Goal: Task Accomplishment & Management: Complete application form

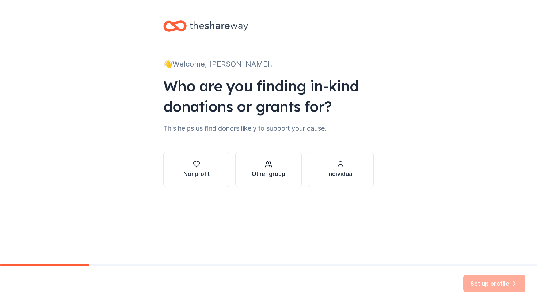
click at [276, 175] on div "Other group" at bounding box center [269, 173] width 34 height 9
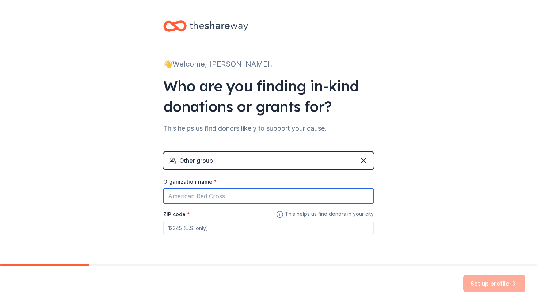
click at [239, 199] on input "Organization name *" at bounding box center [268, 195] width 211 height 15
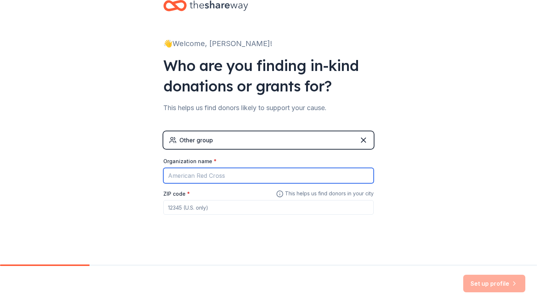
click at [210, 179] on input "Organization name *" at bounding box center [268, 175] width 211 height 15
type input "Transition Education Program, [GEOGRAPHIC_DATA]"
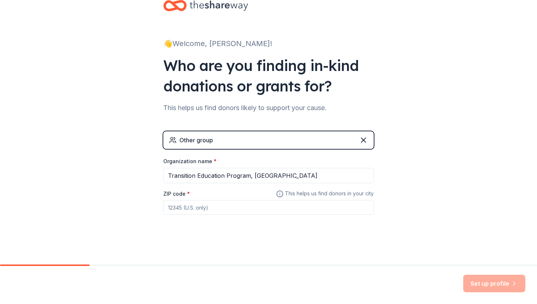
click at [200, 204] on input "ZIP code *" at bounding box center [268, 207] width 211 height 15
type input "53706"
click at [217, 243] on div "👋 Welcome, Casey! Who are you finding in-kind donations or grants for? This hel…" at bounding box center [269, 122] width 234 height 285
click at [488, 286] on button "Set up profile" at bounding box center [494, 283] width 62 height 18
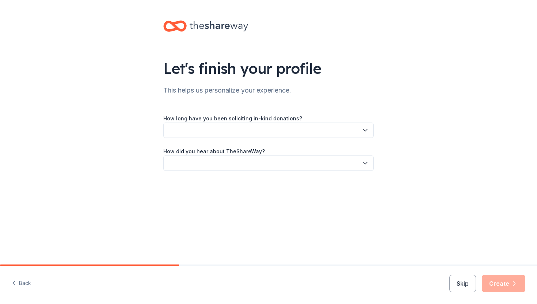
click at [246, 127] on button "button" at bounding box center [268, 129] width 211 height 15
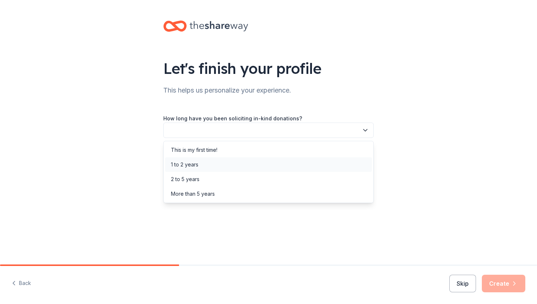
click at [211, 164] on div "1 to 2 years" at bounding box center [268, 164] width 207 height 15
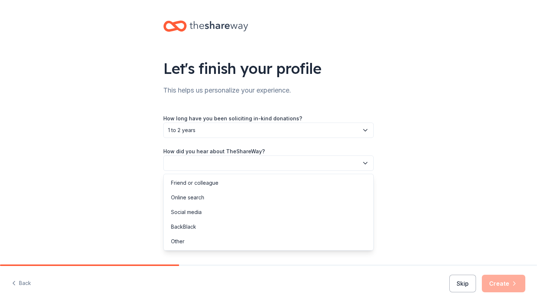
click at [232, 162] on button "button" at bounding box center [268, 162] width 211 height 15
click at [203, 182] on div "Friend or colleague" at bounding box center [195, 182] width 48 height 9
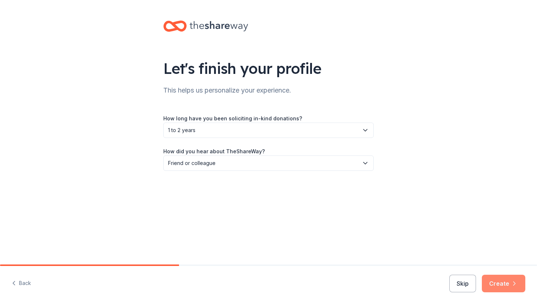
click at [508, 284] on button "Create" at bounding box center [503, 283] width 43 height 18
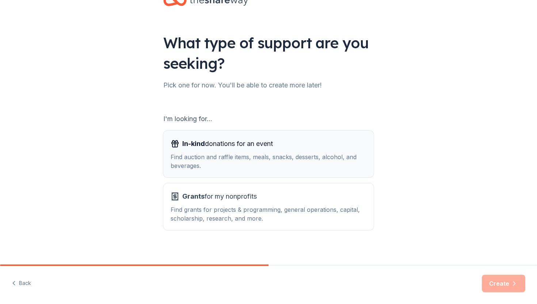
scroll to position [27, 0]
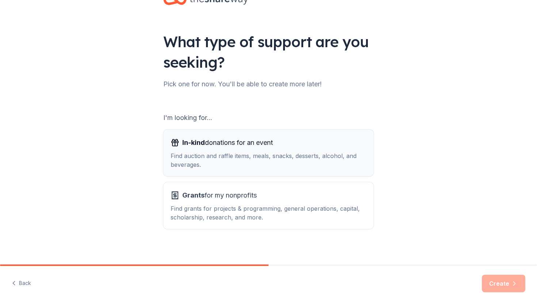
click at [275, 163] on div "Find auction and raffle items, meals, snacks, desserts, alcohol, and beverages." at bounding box center [269, 160] width 196 height 18
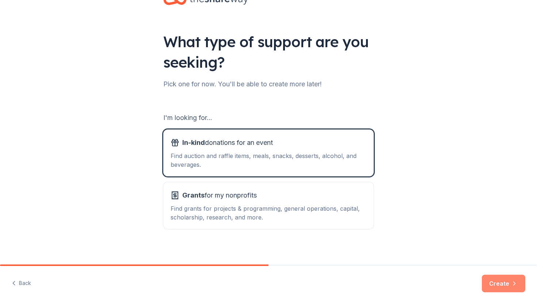
click at [503, 283] on button "Create" at bounding box center [503, 283] width 43 height 18
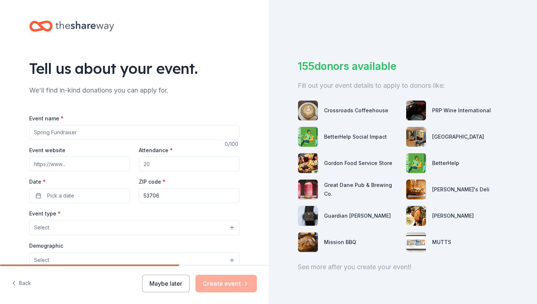
click at [126, 126] on input "Event name *" at bounding box center [134, 132] width 211 height 15
type input "Pop-Up Shop"
click at [170, 171] on div "Event website Attendance * Date * Pick a date ZIP code * 53706" at bounding box center [134, 173] width 211 height 57
drag, startPoint x: 162, startPoint y: 165, endPoint x: 117, endPoint y: 160, distance: 45.2
click at [117, 160] on div "Event website Attendance * Date * Pick a date ZIP code * 53706" at bounding box center [134, 173] width 211 height 57
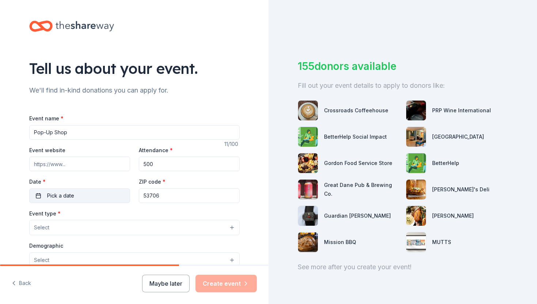
type input "500"
click at [120, 195] on button "Pick a date" at bounding box center [79, 195] width 101 height 15
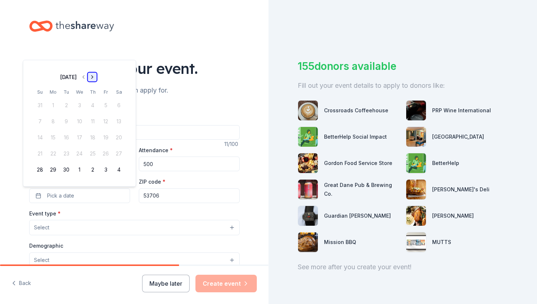
click at [97, 75] on button "Go to next month" at bounding box center [92, 77] width 10 height 10
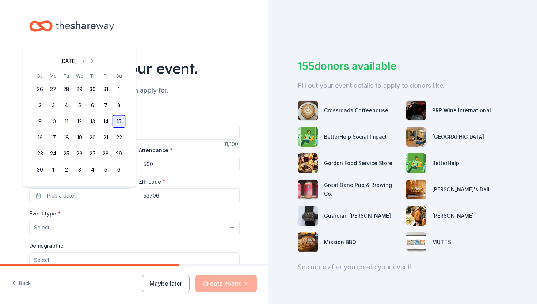
click at [119, 119] on button "15" at bounding box center [119, 121] width 13 height 13
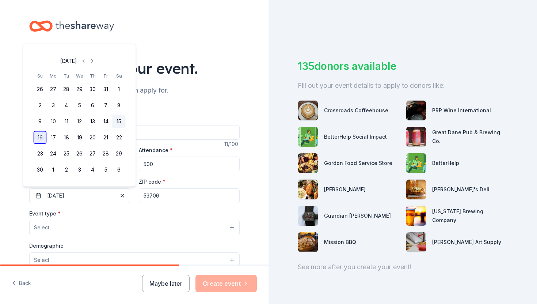
click at [38, 135] on button "16" at bounding box center [40, 137] width 13 height 13
click at [119, 122] on button "15" at bounding box center [119, 121] width 13 height 13
click at [34, 136] on button "16" at bounding box center [40, 137] width 13 height 13
click at [12, 205] on div "Tell us about your event. We'll find in-kind donations you can apply for. Event…" at bounding box center [134, 243] width 269 height 486
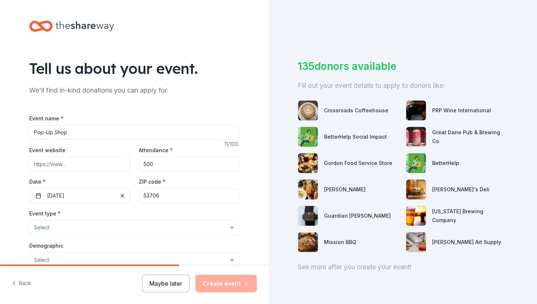
click at [86, 230] on button "Select" at bounding box center [134, 227] width 211 height 15
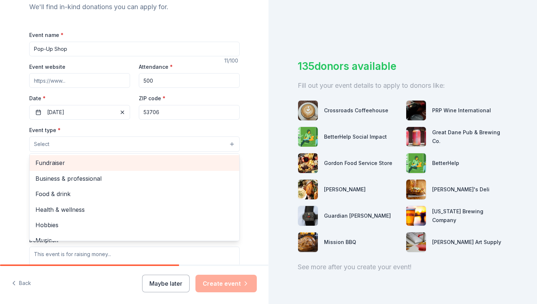
click at [71, 163] on span "Fundraiser" at bounding box center [134, 163] width 198 height 10
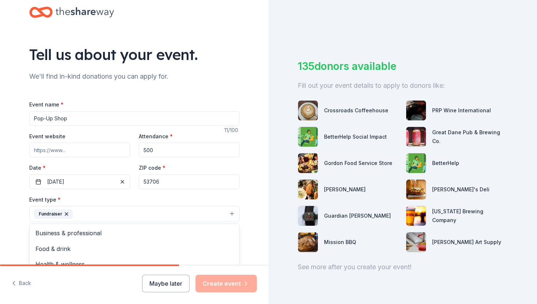
click at [16, 196] on div "Tell us about your event. We'll find in-kind donations you can apply for. Event…" at bounding box center [134, 229] width 269 height 487
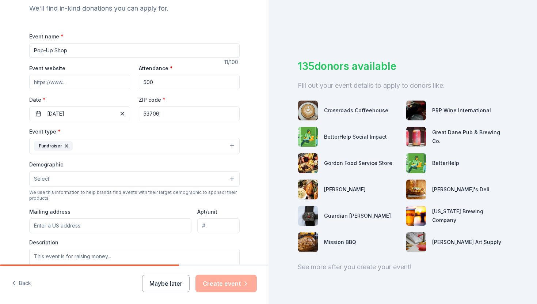
scroll to position [114, 0]
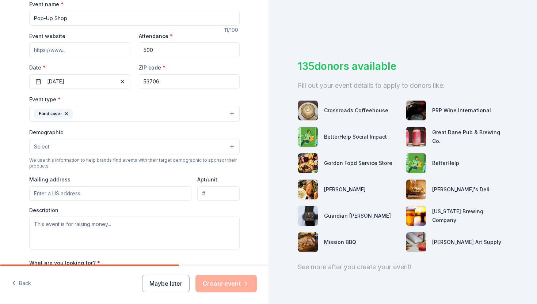
click at [88, 140] on button "Select" at bounding box center [134, 146] width 211 height 15
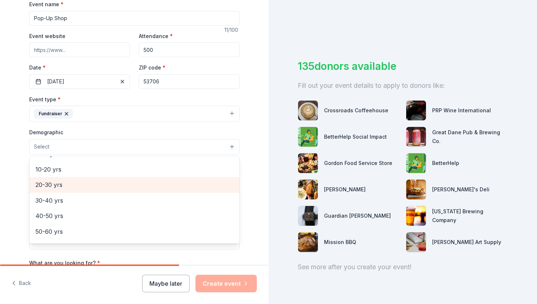
scroll to position [0, 0]
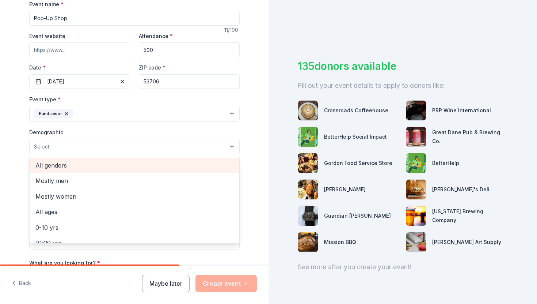
click at [61, 167] on span "All genders" at bounding box center [134, 165] width 198 height 10
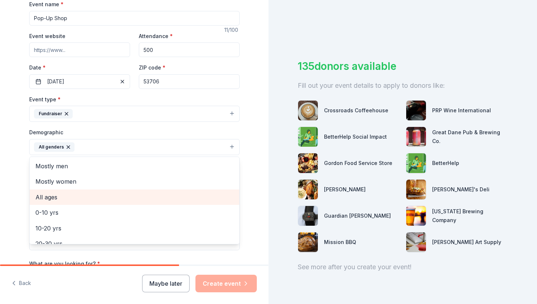
click at [62, 198] on span "All ages" at bounding box center [134, 197] width 198 height 10
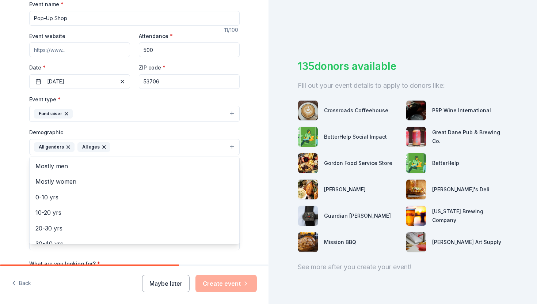
click at [23, 178] on div "Tell us about your event. We'll find in-kind donations you can apply for. Event…" at bounding box center [135, 130] width 234 height 488
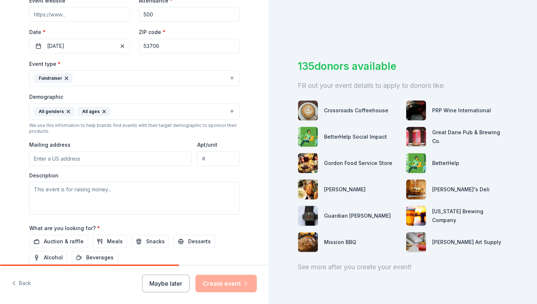
scroll to position [151, 0]
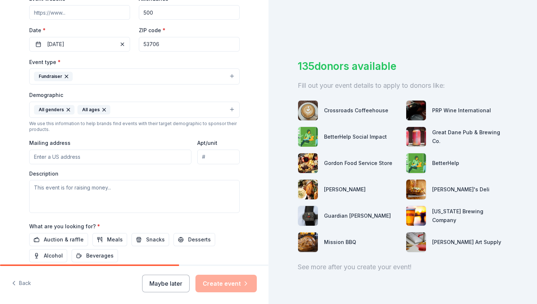
click at [69, 153] on input "Mailing address" at bounding box center [110, 156] width 163 height 15
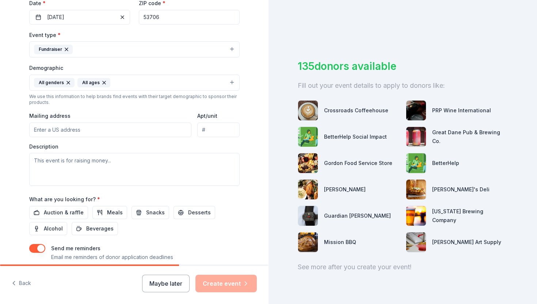
scroll to position [180, 0]
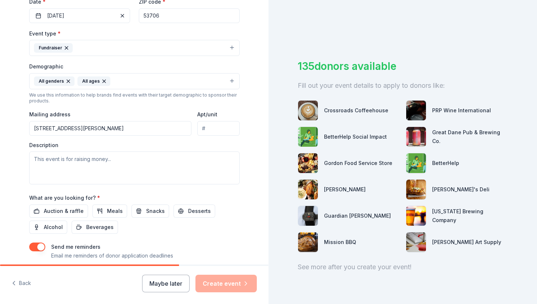
type input "615 Howard Place, Madison, WI, 53703"
click at [120, 170] on textarea at bounding box center [134, 167] width 211 height 33
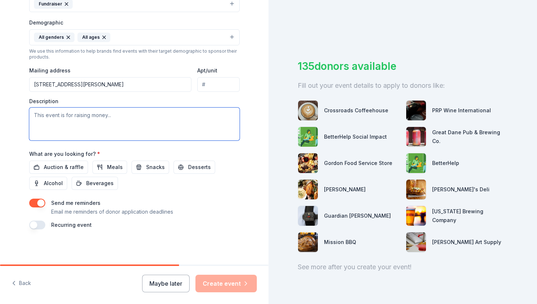
paste textarea "We are organizing a pop-up shop, in which families experiencing homelessness in…"
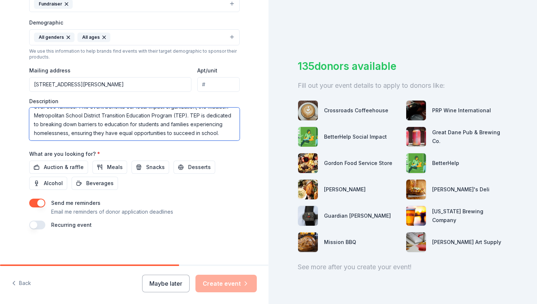
scroll to position [35, 0]
type textarea "We are organizing a pop-up shop, in which families experiencing homelessness in…"
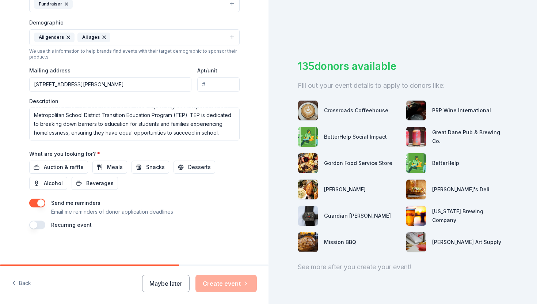
click at [27, 151] on div "Tell us about your event. We'll find in-kind donations you can apply for. Event…" at bounding box center [135, 20] width 234 height 488
click at [41, 207] on button "button" at bounding box center [37, 202] width 16 height 9
click at [70, 163] on span "Auction & raffle" at bounding box center [64, 167] width 40 height 9
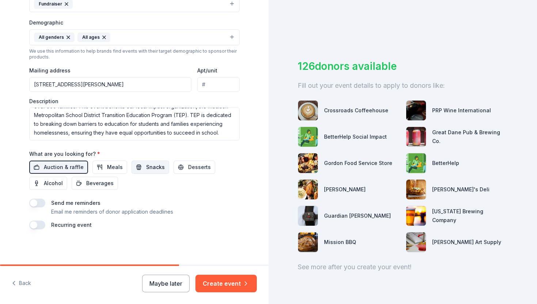
click at [155, 169] on span "Snacks" at bounding box center [155, 167] width 19 height 9
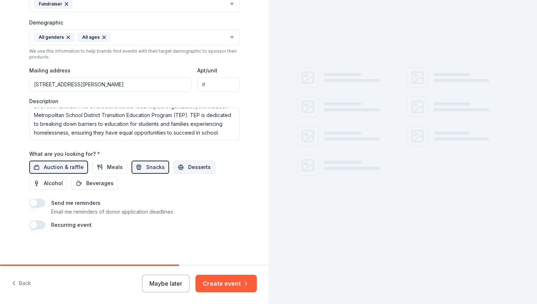
click at [193, 169] on span "Desserts" at bounding box center [199, 167] width 23 height 9
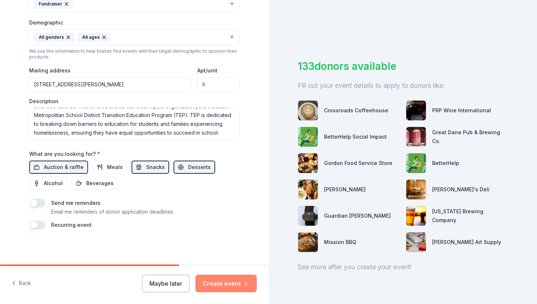
click at [230, 284] on button "Create event" at bounding box center [226, 283] width 61 height 18
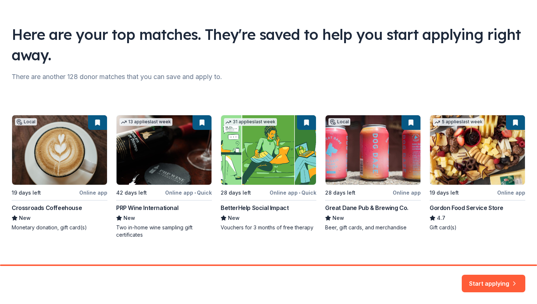
scroll to position [43, 0]
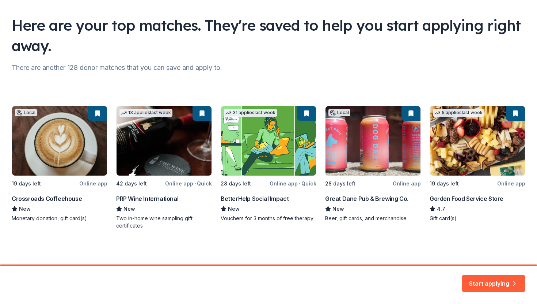
click at [306, 114] on div "Local 19 days left Online app Crossroads Coffeehouse New Monetary donation, gif…" at bounding box center [269, 168] width 514 height 124
click at [481, 281] on button "Start applying" at bounding box center [494, 279] width 64 height 18
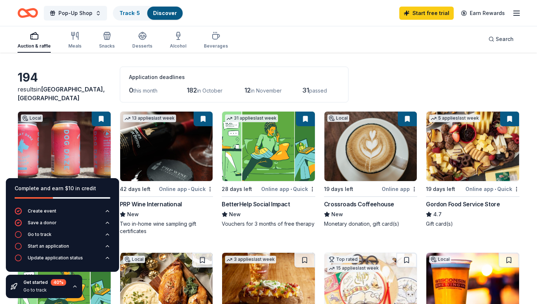
scroll to position [27, 0]
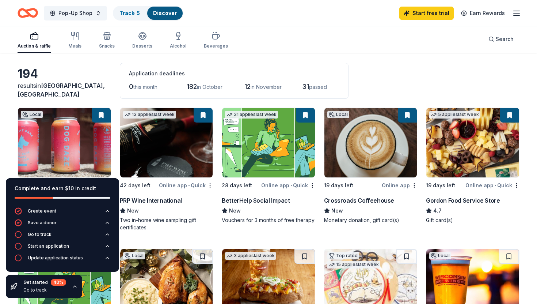
click at [304, 120] on button at bounding box center [305, 115] width 19 height 15
click at [304, 116] on button at bounding box center [305, 115] width 19 height 15
click at [312, 184] on html "Pop-Up Shop Track · 5 Discover Start free trial Earn Rewards Auction & raffle M…" at bounding box center [268, 125] width 537 height 304
click at [281, 224] on html "Pop-Up Shop Track · 5 Discover Start free trial Earn Rewards Auction & raffle M…" at bounding box center [268, 125] width 537 height 304
click at [272, 147] on img at bounding box center [268, 142] width 93 height 69
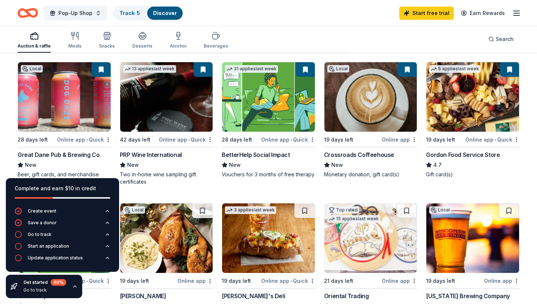
scroll to position [73, 0]
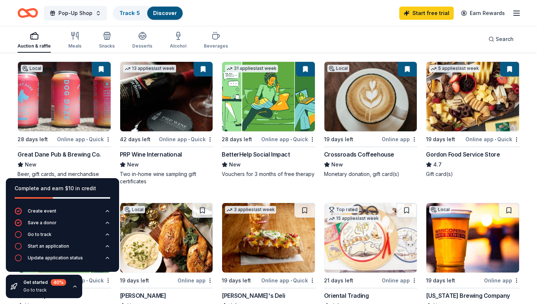
click at [305, 69] on button at bounding box center [305, 69] width 19 height 15
click at [307, 70] on button at bounding box center [305, 69] width 19 height 15
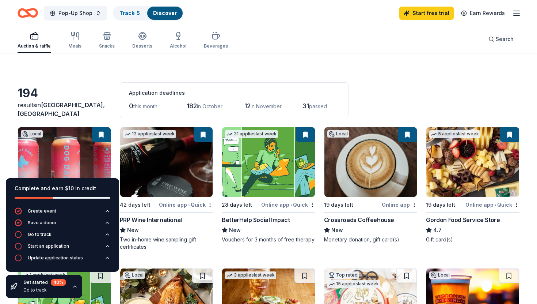
scroll to position [0, 0]
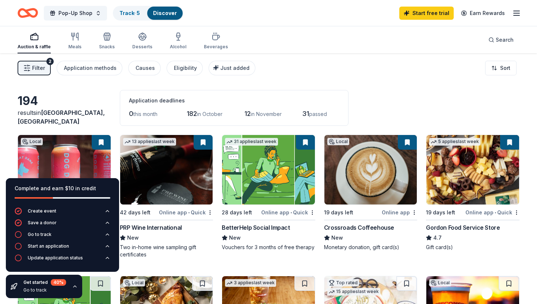
click at [39, 71] on span "Filter" at bounding box center [38, 68] width 13 height 9
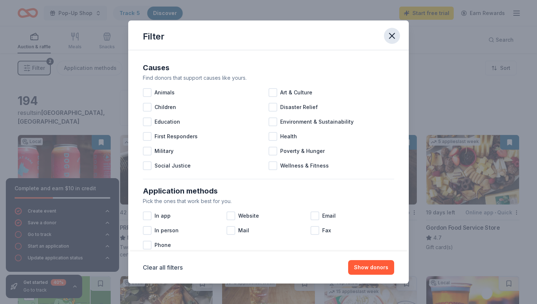
click at [391, 35] on icon "button" at bounding box center [392, 36] width 10 height 10
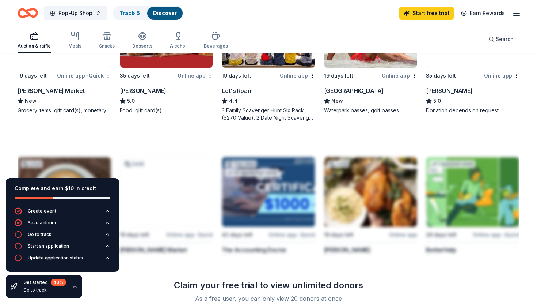
scroll to position [688, 0]
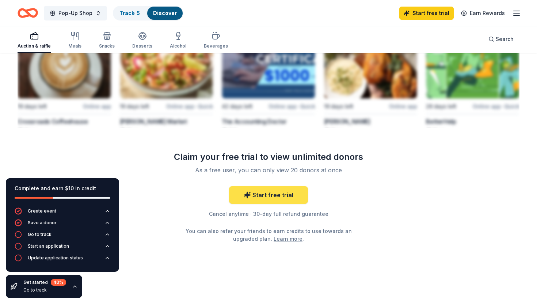
click at [264, 195] on link "Start free trial" at bounding box center [268, 195] width 79 height 18
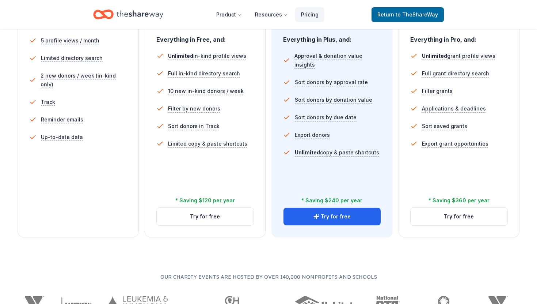
scroll to position [219, 0]
click at [219, 215] on button "Try for free" at bounding box center [205, 217] width 97 height 18
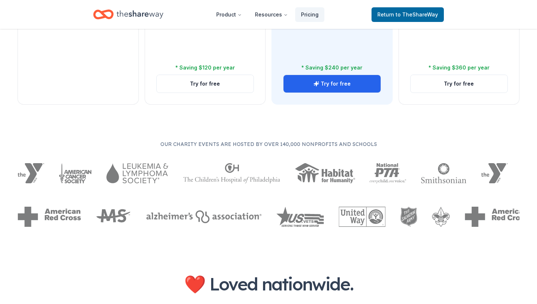
scroll to position [177, 0]
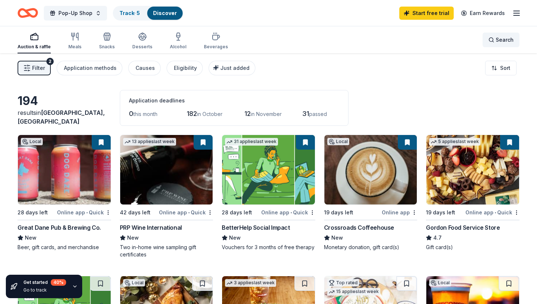
click at [496, 40] on div "Search" at bounding box center [501, 39] width 25 height 9
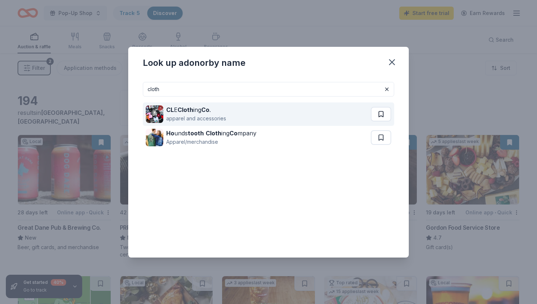
click at [376, 115] on button at bounding box center [381, 114] width 20 height 15
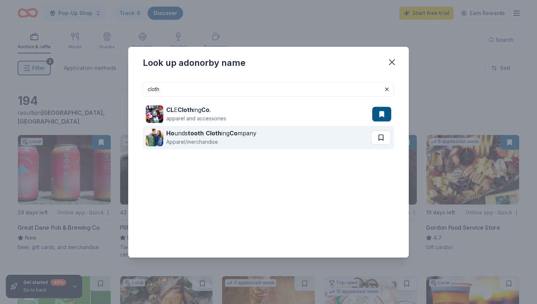
click at [382, 137] on button at bounding box center [381, 137] width 20 height 15
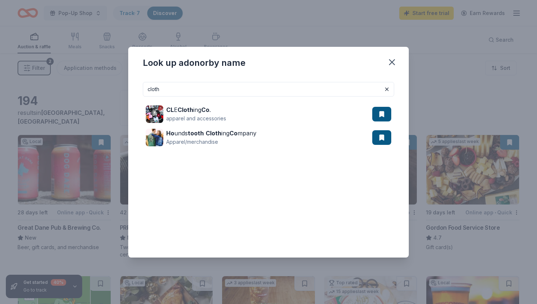
click at [314, 91] on input "cloth" at bounding box center [268, 89] width 251 height 15
drag, startPoint x: 314, startPoint y: 91, endPoint x: 158, endPoint y: 98, distance: 156.2
click at [158, 98] on div "cloth CL E Cloth ing Co . apparel and accessories Ho unds tooth Cloth ing Co mp…" at bounding box center [268, 164] width 251 height 164
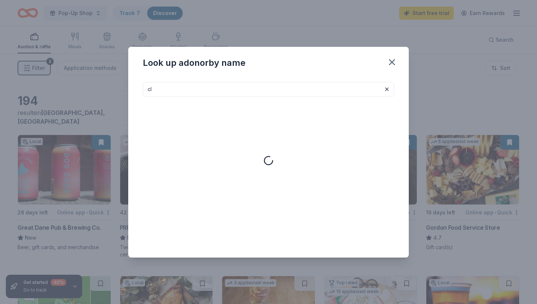
type input "c"
type input "w"
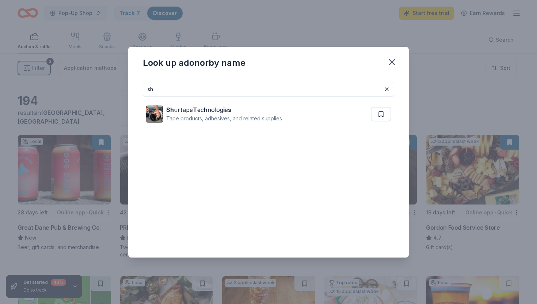
type input "s"
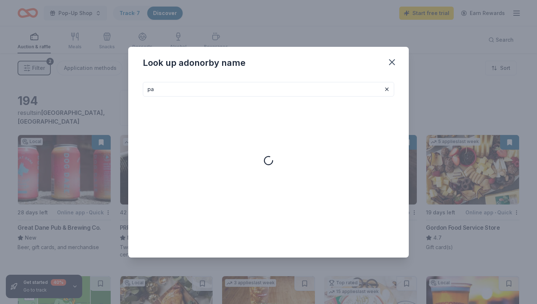
type input "p"
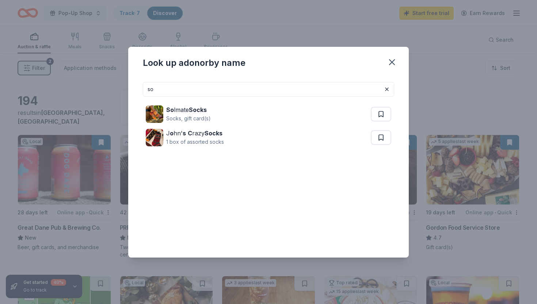
type input "s"
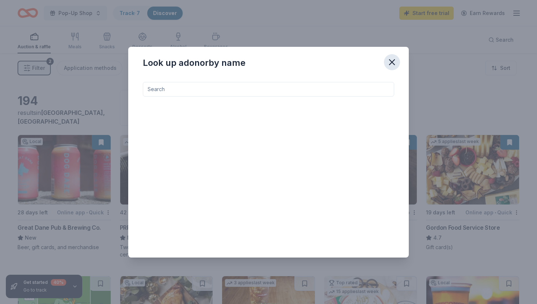
click at [393, 63] on icon "button" at bounding box center [392, 62] width 5 height 5
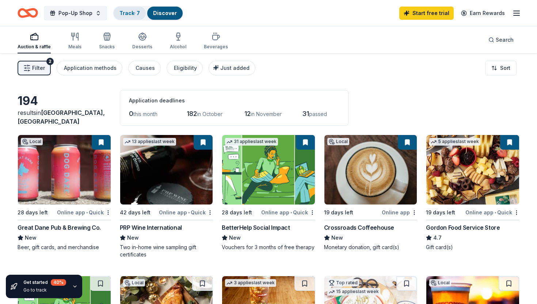
click at [126, 7] on div "Track · 7" at bounding box center [130, 13] width 32 height 13
click at [130, 16] on div "Track · 7" at bounding box center [130, 13] width 32 height 13
click at [128, 13] on link "Track · 7" at bounding box center [130, 13] width 20 height 6
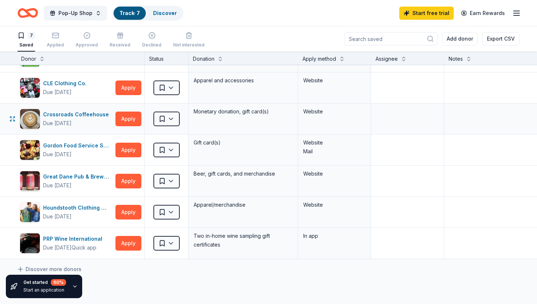
scroll to position [26, 1]
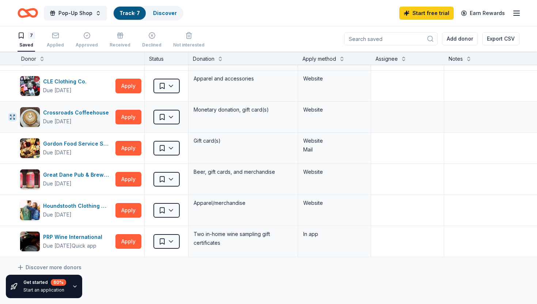
click at [12, 118] on icon "button" at bounding box center [13, 117] width 6 height 6
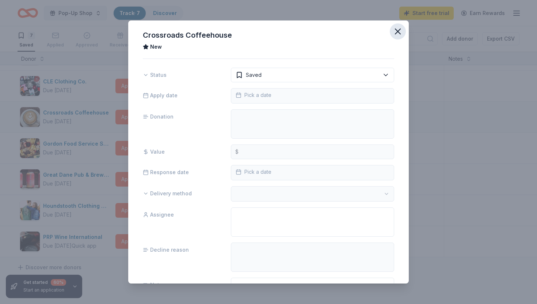
click at [400, 30] on icon "button" at bounding box center [398, 31] width 10 height 10
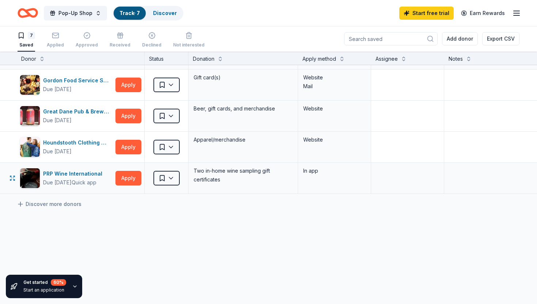
scroll to position [0, 1]
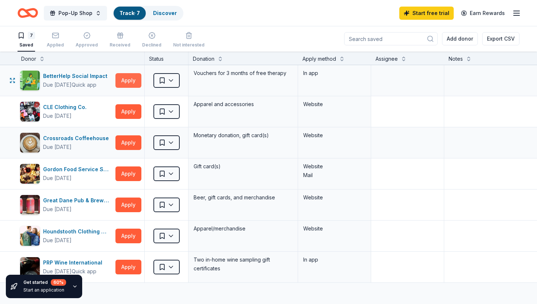
click at [125, 80] on button "Apply" at bounding box center [128, 80] width 26 height 15
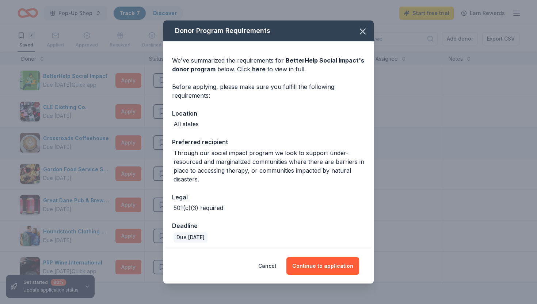
click at [230, 65] on div "We've summarized the requirements for BetterHelp Social Impact 's donor program…" at bounding box center [268, 65] width 193 height 18
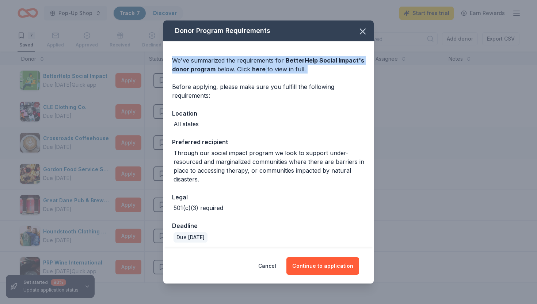
click at [230, 65] on div "We've summarized the requirements for BetterHelp Social Impact 's donor program…" at bounding box center [268, 65] width 193 height 18
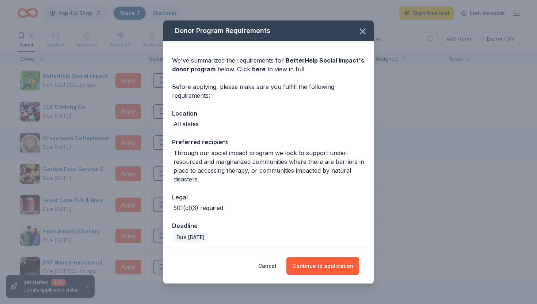
click at [231, 91] on div "Before applying, please make sure you fulfill the following requirements:" at bounding box center [268, 91] width 193 height 18
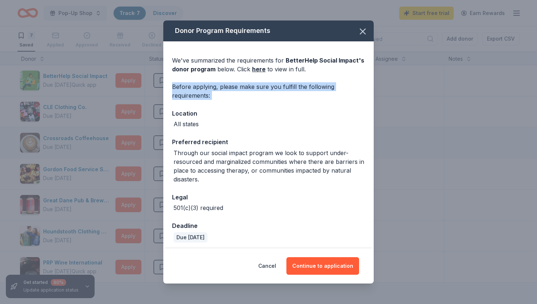
click at [231, 91] on div "Before applying, please make sure you fulfill the following requirements:" at bounding box center [268, 91] width 193 height 18
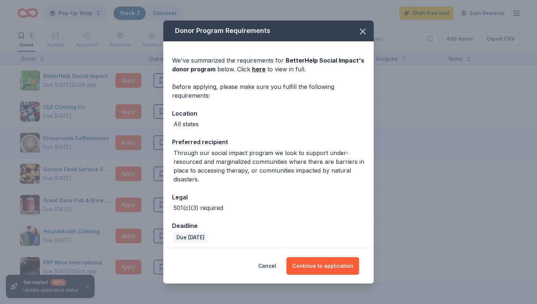
click at [207, 132] on div "We've summarized the requirements for BetterHelp Social Impact 's donor program…" at bounding box center [268, 146] width 211 height 210
click at [208, 163] on div "Through our social impact program we look to support under-resourced and margin…" at bounding box center [270, 165] width 192 height 35
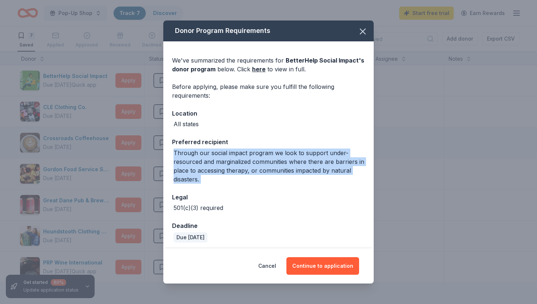
click at [208, 163] on div "Through our social impact program we look to support under-resourced and margin…" at bounding box center [270, 165] width 192 height 35
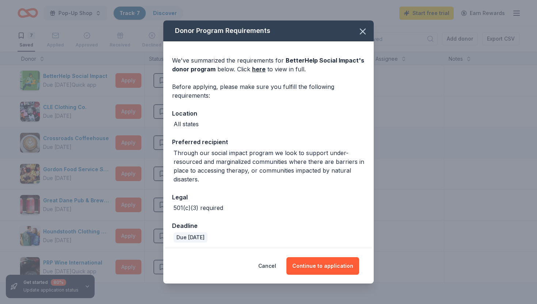
click at [235, 181] on div "Through our social impact program we look to support under-resourced and margin…" at bounding box center [270, 165] width 192 height 35
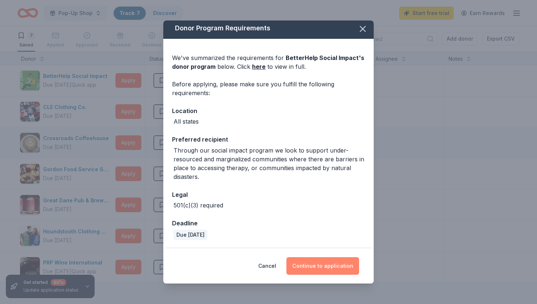
click at [319, 263] on button "Continue to application" at bounding box center [323, 266] width 73 height 18
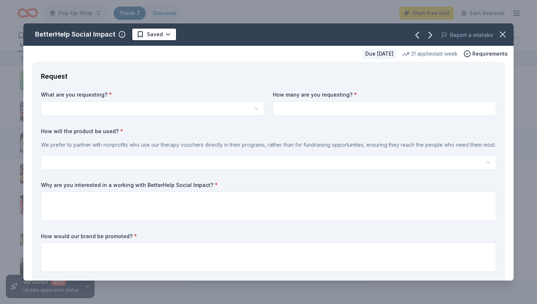
scroll to position [0, 0]
click at [177, 112] on html "Pop-Up Shop Track · 7 Discover Start free trial Earn Rewards 7 Saved Applied Ap…" at bounding box center [268, 152] width 537 height 304
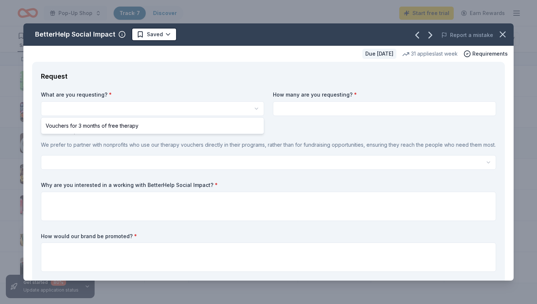
select select "Vouchers for 3 months of free therapy"
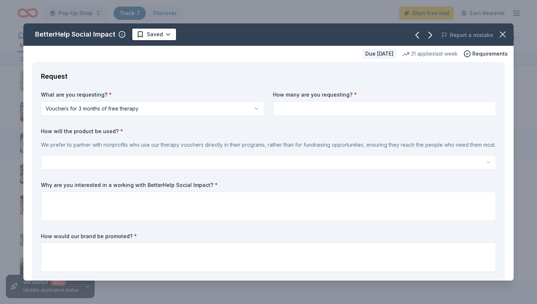
click at [318, 104] on input at bounding box center [384, 108] width 223 height 15
type input "1"
type input "100"
click at [273, 145] on p "We prefer to partner with nonprofits who use our therapy vouchers directly in t…" at bounding box center [268, 144] width 455 height 9
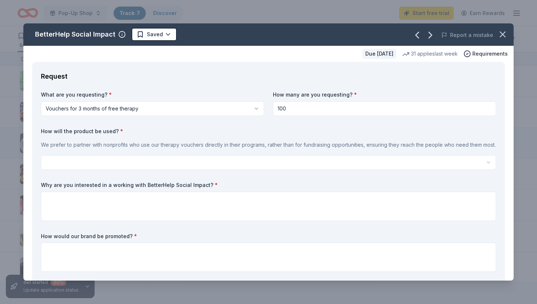
click at [273, 145] on p "We prefer to partner with nonprofits who use our therapy vouchers directly in t…" at bounding box center [268, 144] width 455 height 9
drag, startPoint x: 241, startPoint y: 142, endPoint x: 262, endPoint y: 143, distance: 21.2
click at [262, 143] on p "We prefer to partner with nonprofits who use our therapy vouchers directly in t…" at bounding box center [268, 144] width 455 height 9
click at [298, 141] on p "We prefer to partner with nonprofits who use our therapy vouchers directly in t…" at bounding box center [268, 144] width 455 height 9
click at [311, 165] on html "Pop-Up Shop Track · 7 Discover Start free trial Earn Rewards 7 Saved Applied Ap…" at bounding box center [268, 152] width 537 height 304
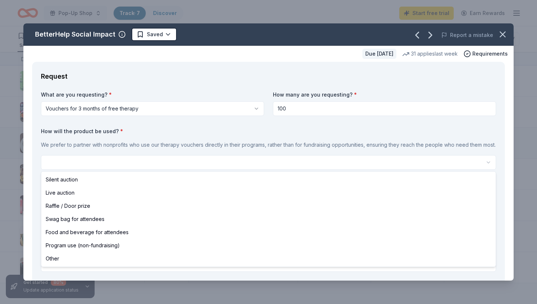
select select "other"
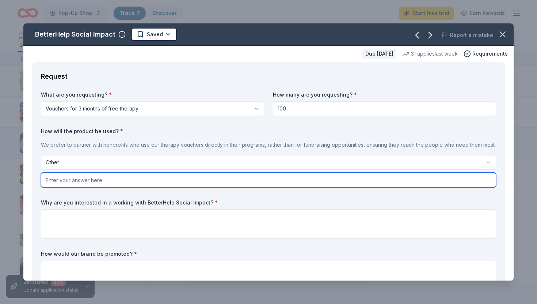
click at [110, 181] on input "text" at bounding box center [268, 179] width 455 height 15
type input "Handed out to attendees of our pop-up shop"
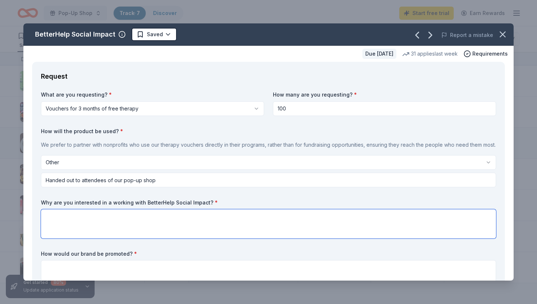
click at [106, 226] on textarea at bounding box center [268, 223] width 455 height 29
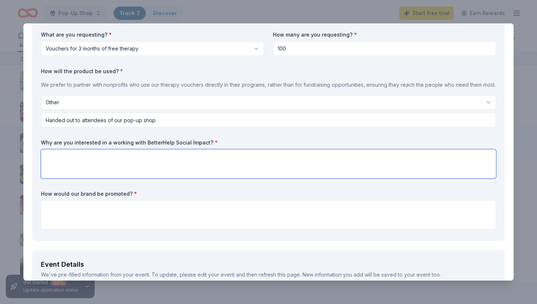
scroll to position [61, 0]
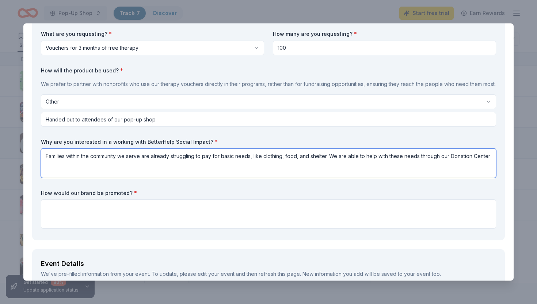
click at [428, 156] on textarea "Families within the community we serve are already struggling to pay for basic …" at bounding box center [268, 162] width 455 height 29
click at [442, 157] on textarea "Families within the community we serve are already struggling to pay for basic …" at bounding box center [268, 162] width 455 height 29
click at [489, 158] on textarea "Families within the community we serve are already struggling to pay for basic …" at bounding box center [268, 162] width 455 height 29
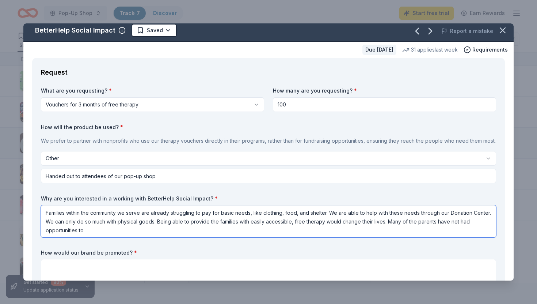
scroll to position [0, 0]
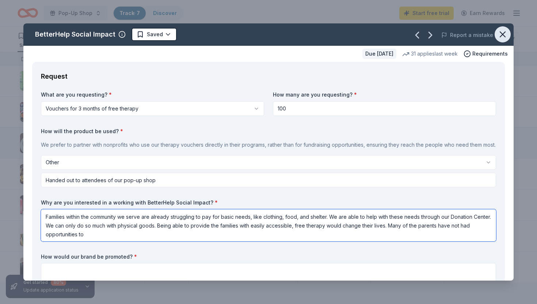
type textarea "Families within the community we serve are already struggling to pay for basic …"
click at [501, 36] on icon "button" at bounding box center [502, 34] width 5 height 5
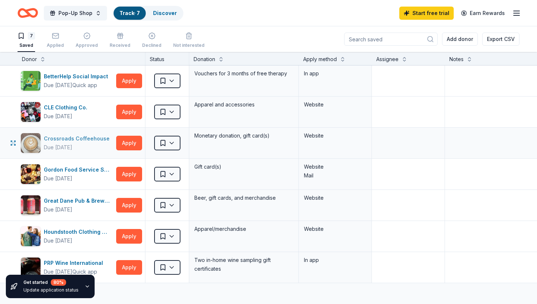
scroll to position [0, 0]
click at [171, 15] on link "Discover" at bounding box center [165, 13] width 24 height 6
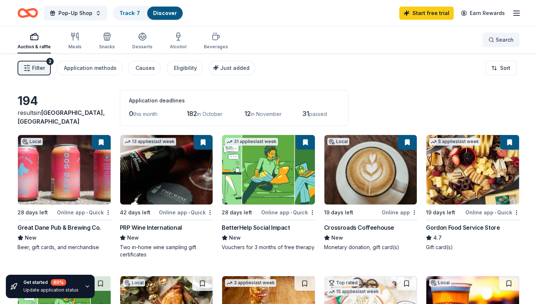
click at [496, 34] on button "Search" at bounding box center [501, 40] width 37 height 15
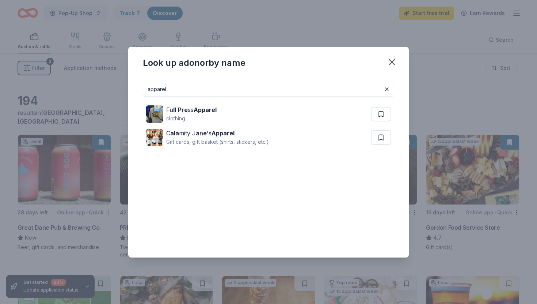
type input "apparel"
